Goal: Task Accomplishment & Management: Manage account settings

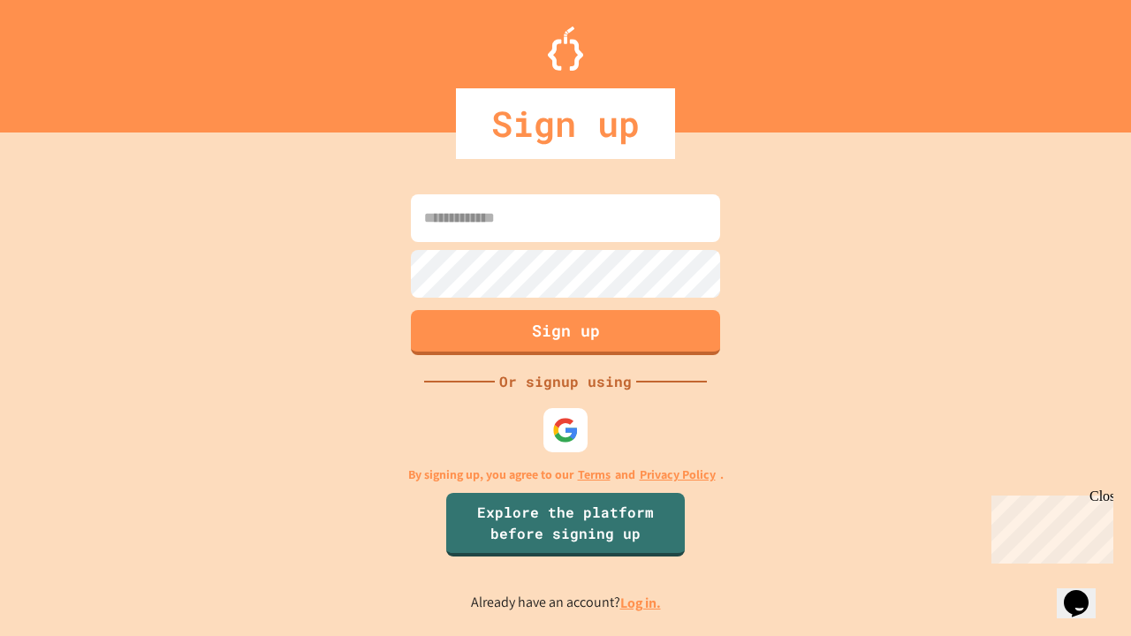
click at [642, 603] on link "Log in." at bounding box center [641, 603] width 41 height 19
